Goal: Information Seeking & Learning: Learn about a topic

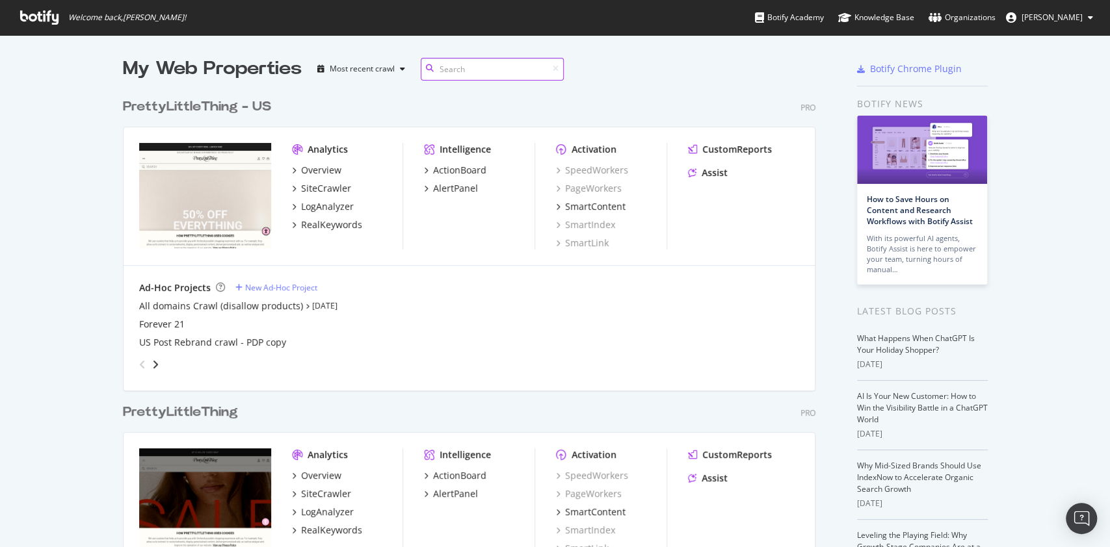
scroll to position [598, 689]
click at [301, 492] on div "SiteCrawler" at bounding box center [326, 494] width 50 height 13
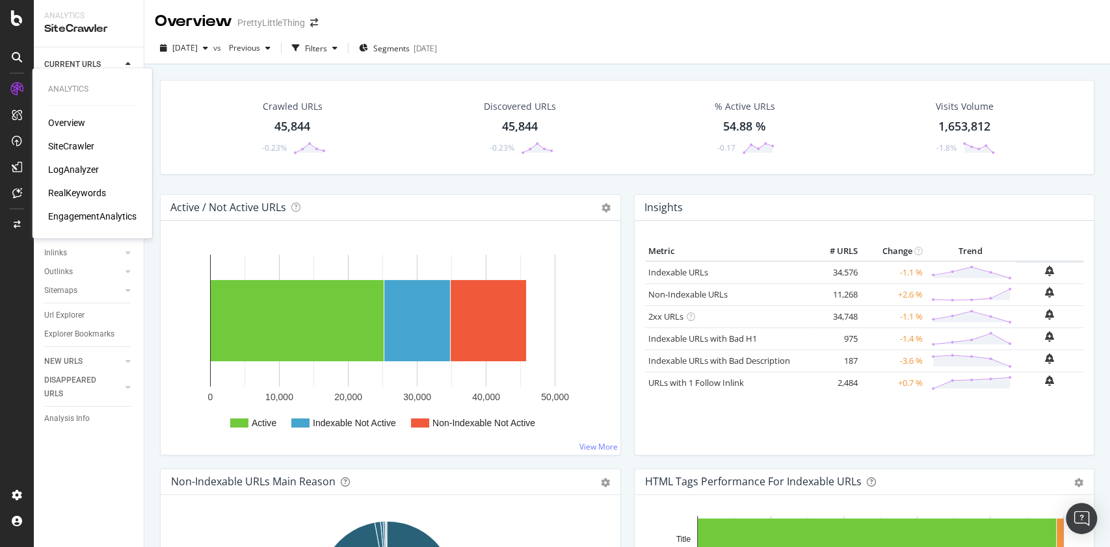
click at [70, 169] on div "LogAnalyzer" at bounding box center [73, 169] width 51 height 13
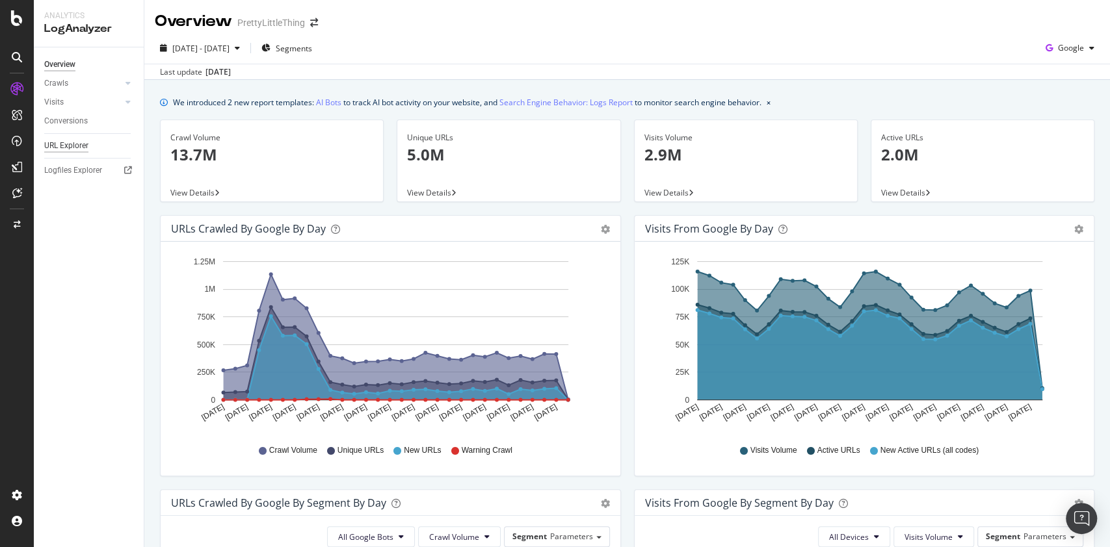
click at [56, 146] on div "URL Explorer" at bounding box center [66, 146] width 44 height 14
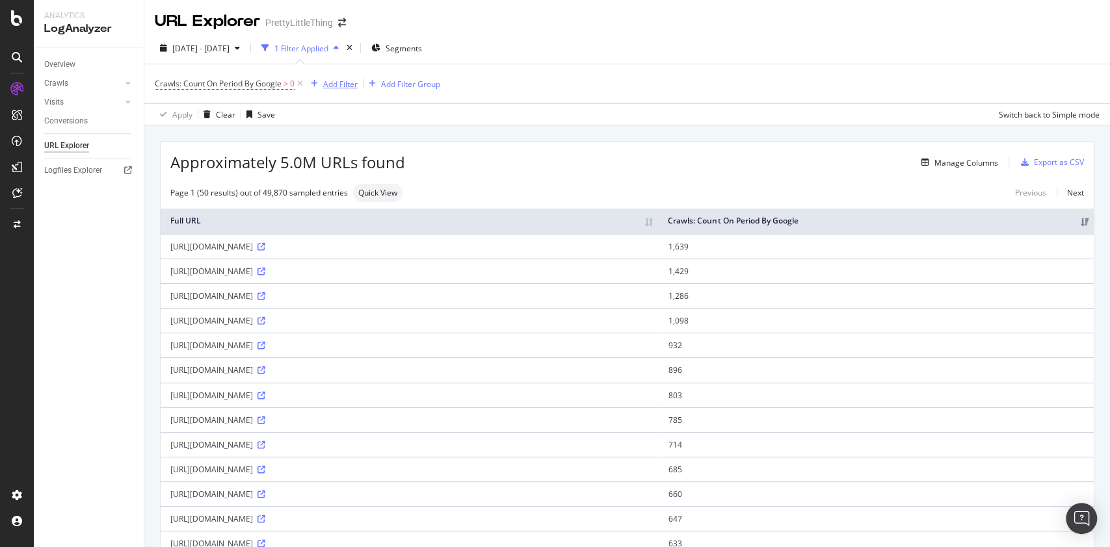
click at [343, 81] on div "Add Filter" at bounding box center [340, 84] width 34 height 11
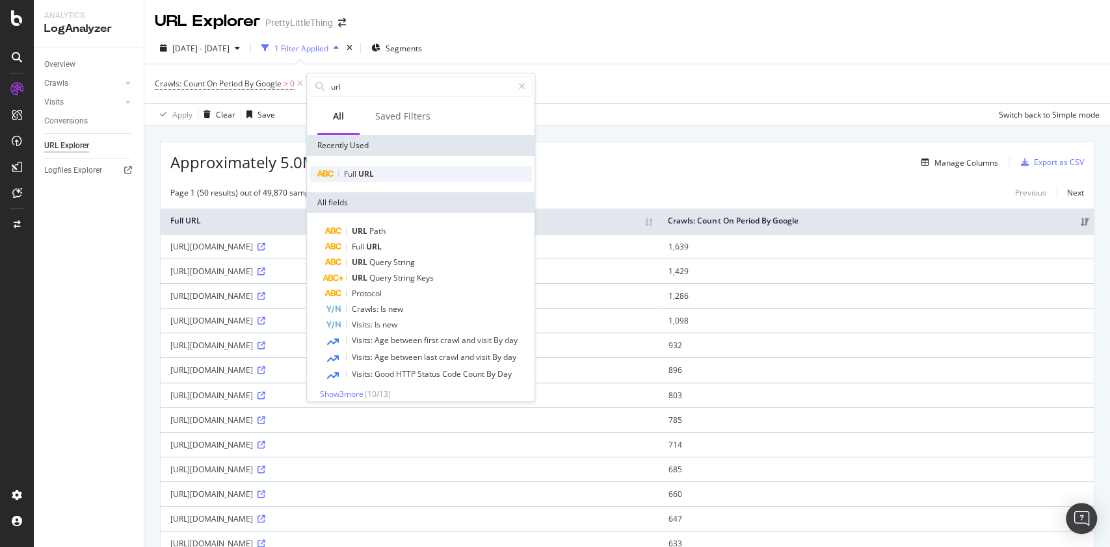
type input "url"
click at [385, 176] on div "Full URL" at bounding box center [420, 174] width 222 height 16
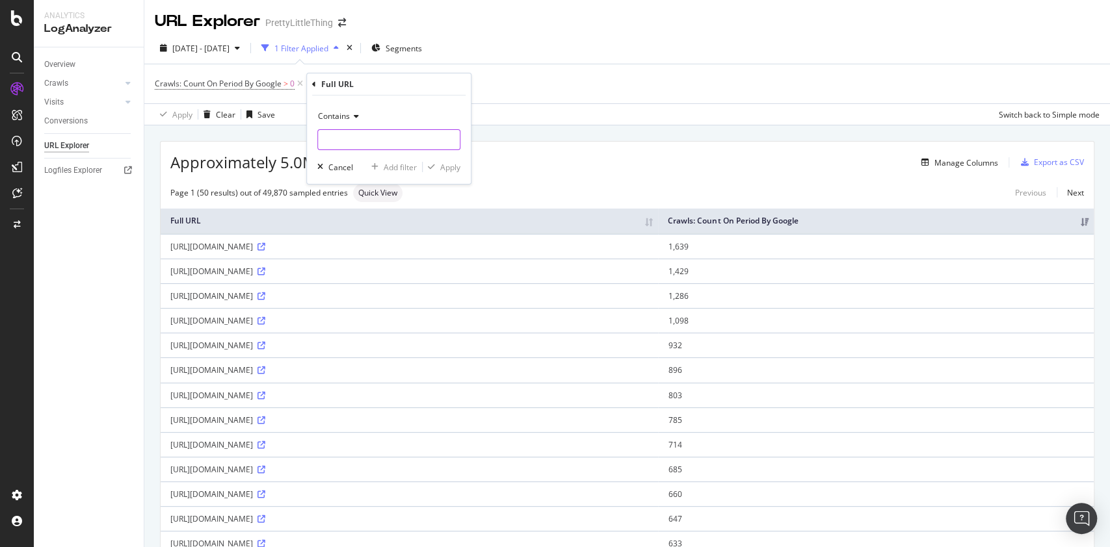
click at [395, 133] on input "text" at bounding box center [389, 139] width 142 height 21
type input "cdn-image"
click at [451, 164] on div "Apply" at bounding box center [450, 167] width 20 height 11
